Goal: Information Seeking & Learning: Learn about a topic

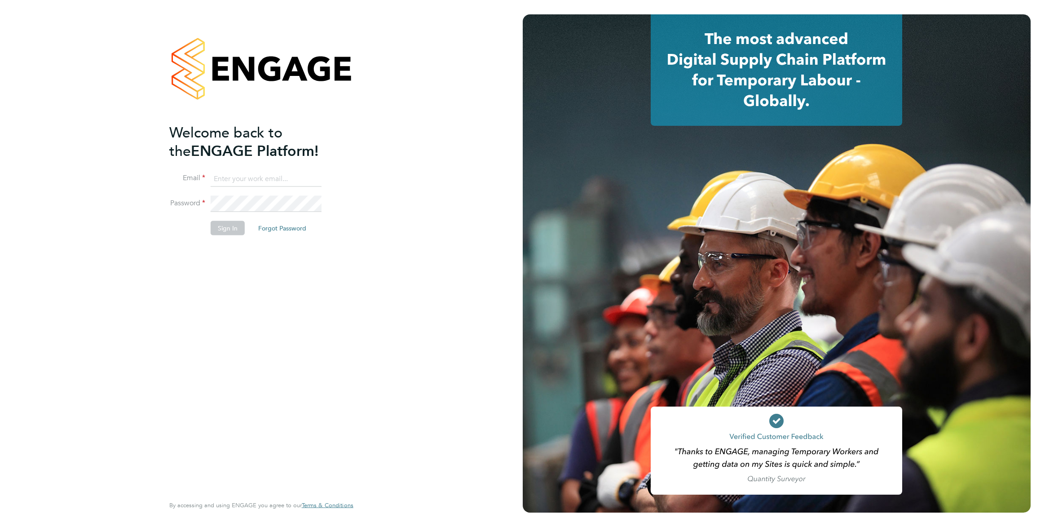
type input "[EMAIL_ADDRESS][PERSON_NAME][DOMAIN_NAME]"
click at [230, 220] on button "Sign In" at bounding box center [228, 227] width 34 height 14
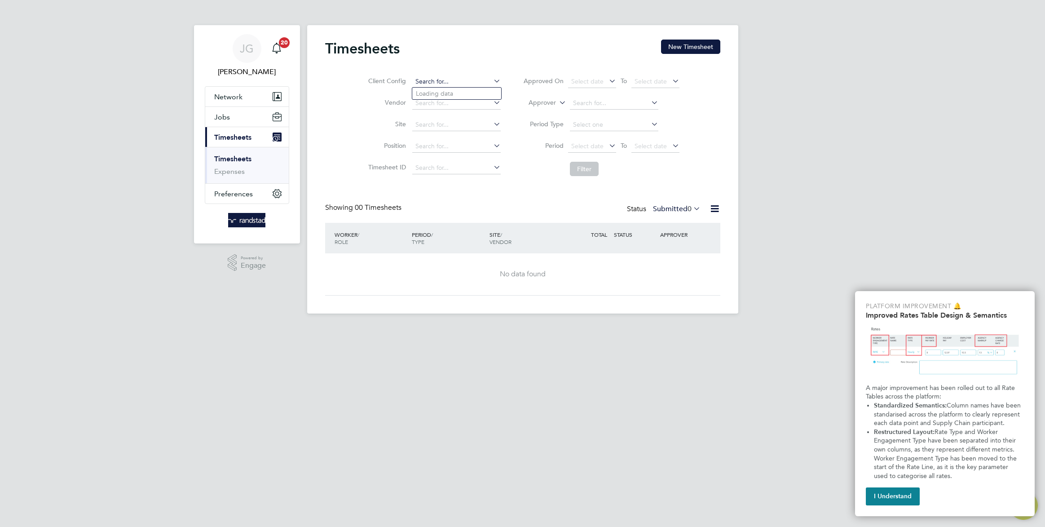
click at [423, 82] on input at bounding box center [456, 81] width 88 height 13
click at [226, 116] on span "Jobs" at bounding box center [222, 117] width 16 height 9
click at [221, 114] on span "Jobs" at bounding box center [222, 117] width 16 height 9
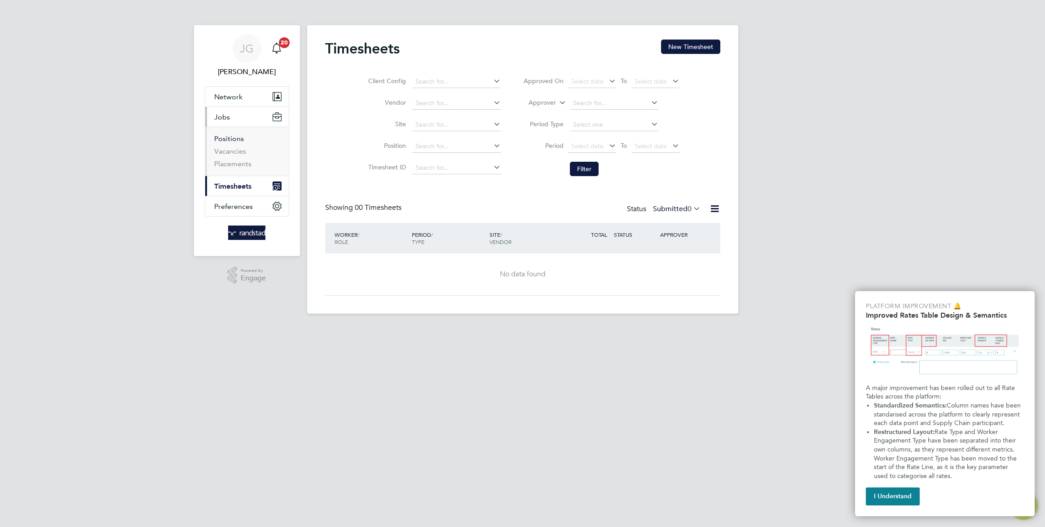
click at [225, 139] on link "Positions" at bounding box center [229, 138] width 30 height 9
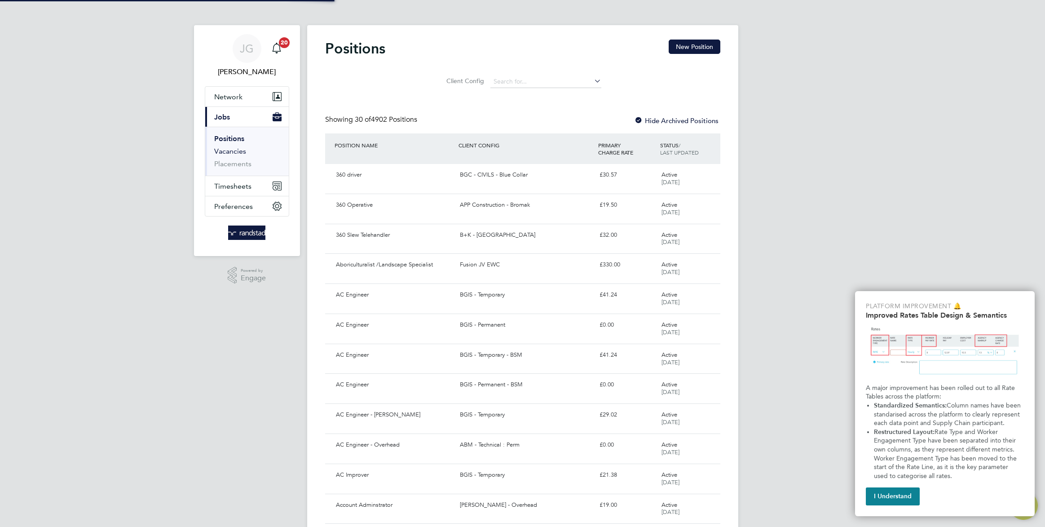
click at [230, 151] on link "Vacancies" at bounding box center [230, 151] width 32 height 9
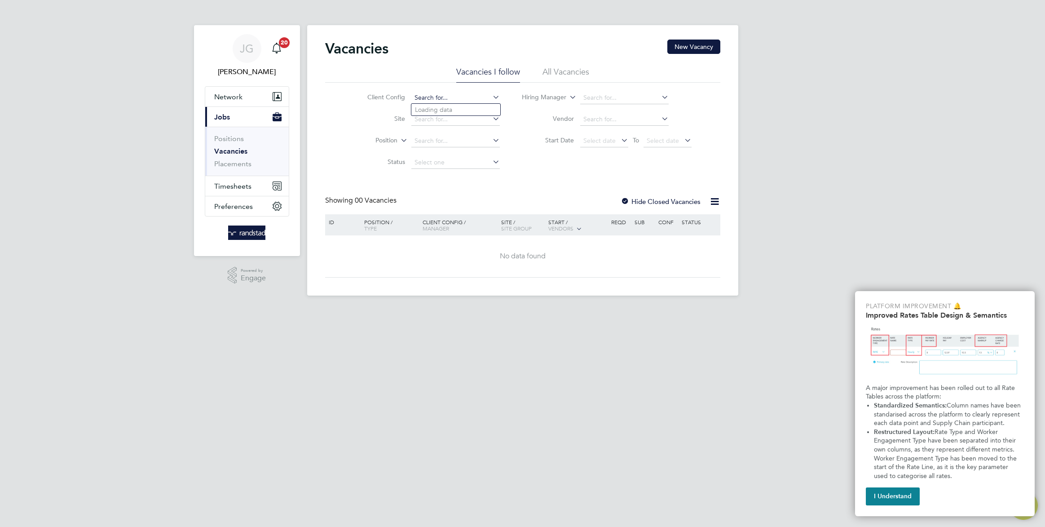
click at [417, 95] on input at bounding box center [455, 98] width 88 height 13
click at [441, 134] on li "(COMPLETED) 11155864 - F A ST - Alliance Phase 1" at bounding box center [525, 134] width 229 height 12
type input "(COMPLETED) 11155864 - FAST - Alliance Phase 1"
click at [491, 94] on icon at bounding box center [491, 97] width 0 height 13
click at [465, 97] on input at bounding box center [455, 98] width 88 height 13
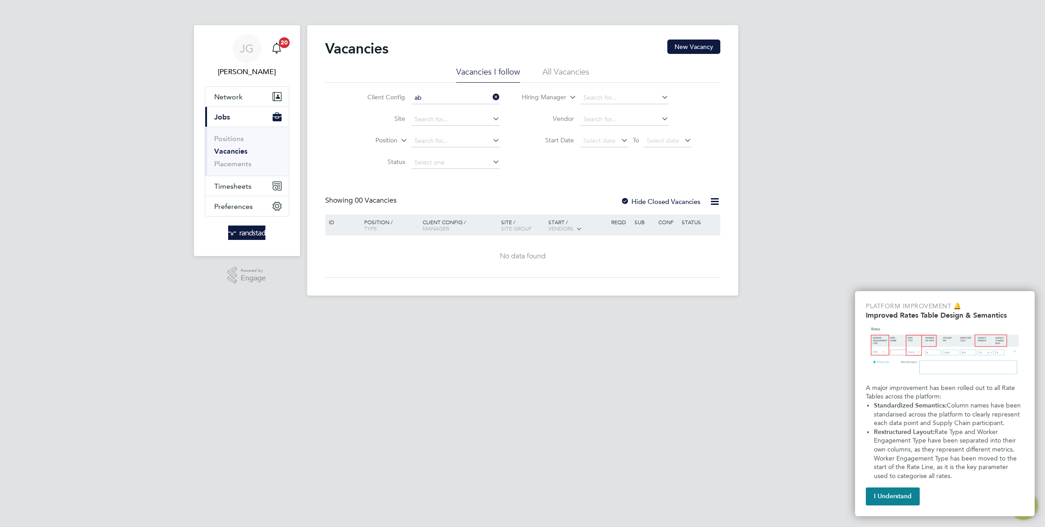
click at [464, 191] on li "AB M - Technical : Temp" at bounding box center [467, 195] width 112 height 12
type input "ABM - Technical : Temp"
click at [627, 201] on div at bounding box center [625, 202] width 9 height 9
click at [491, 96] on icon at bounding box center [491, 97] width 0 height 13
